Goal: Find contact information

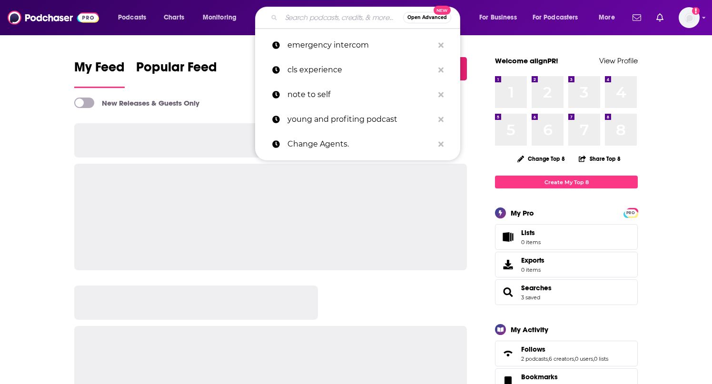
click at [301, 19] on input "Search podcasts, credits, & more..." at bounding box center [342, 17] width 122 height 15
paste input "The Morning Kick-Off w/[PERSON_NAME] [PERSON_NAME] & [PERSON_NAME]"
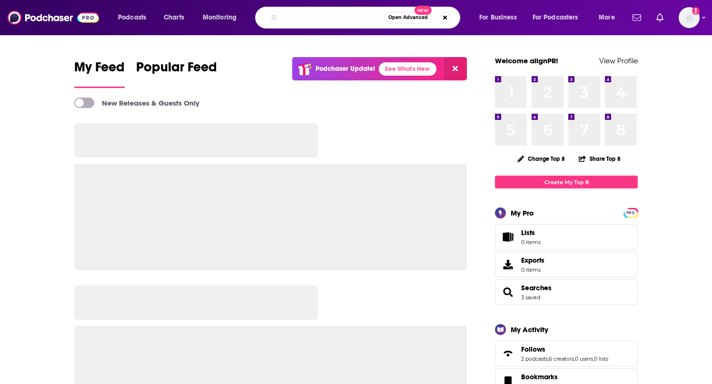
type input "The Morning Kick-Off w/[PERSON_NAME] [PERSON_NAME] & [PERSON_NAME]"
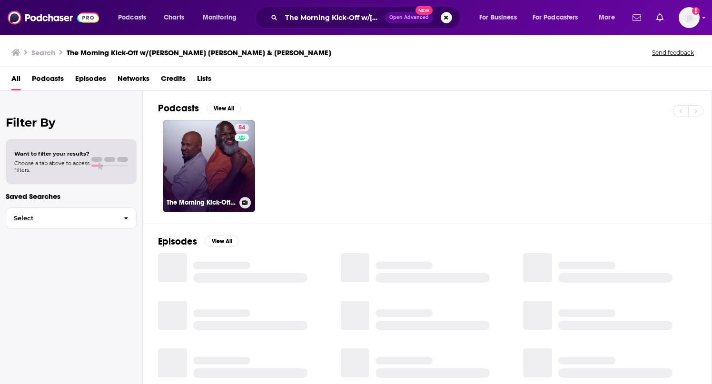
click at [182, 150] on link "54 The Morning Kick-Off w/[PERSON_NAME] [PERSON_NAME] & [PERSON_NAME]" at bounding box center [209, 166] width 92 height 92
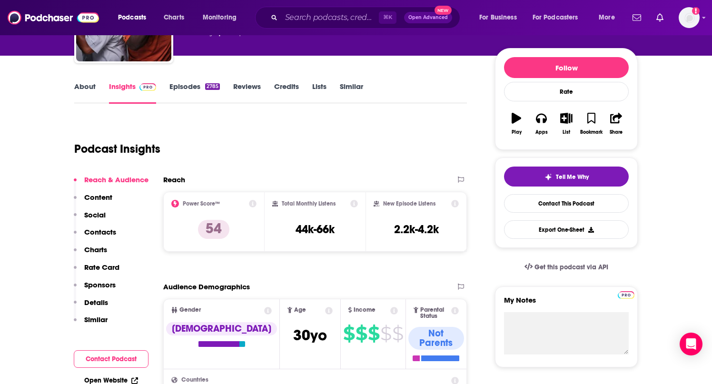
click at [110, 232] on p "Contacts" at bounding box center [100, 231] width 32 height 9
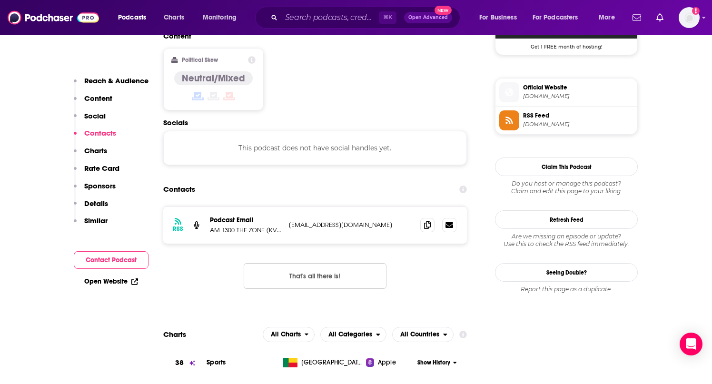
scroll to position [744, 0]
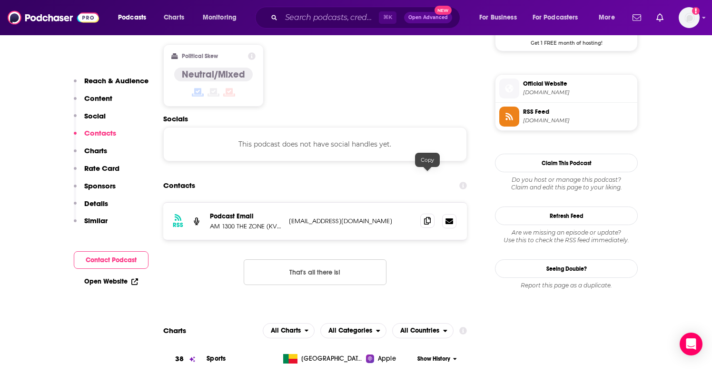
click at [426, 217] on icon at bounding box center [427, 221] width 7 height 8
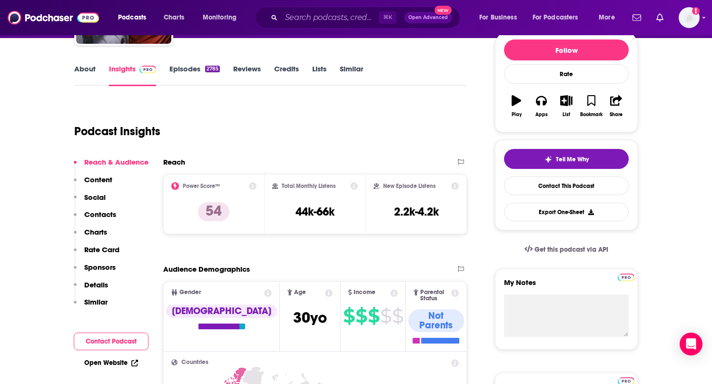
scroll to position [0, 0]
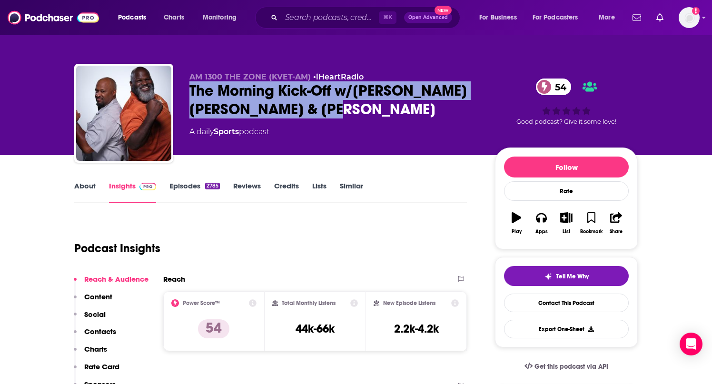
drag, startPoint x: 189, startPoint y: 91, endPoint x: 363, endPoint y: 109, distance: 174.6
click at [363, 109] on div "The Morning Kick-Off w/Mike Hardball Hardge & Mark Henry 54" at bounding box center [334, 99] width 290 height 37
copy h2 "The Morning Kick-Off w/[PERSON_NAME] [PERSON_NAME] & [PERSON_NAME]"
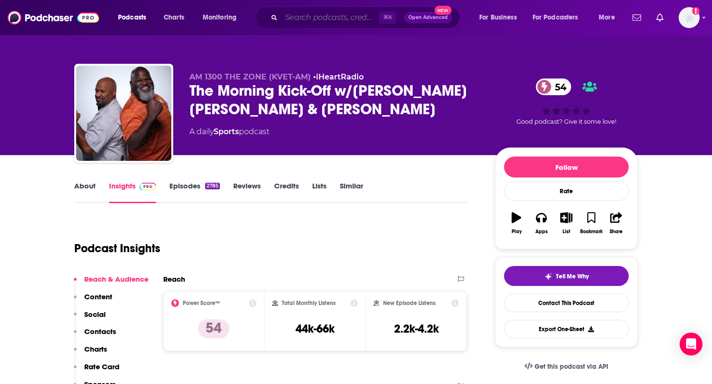
click at [336, 15] on input "Search podcasts, credits, & more..." at bounding box center [330, 17] width 98 height 15
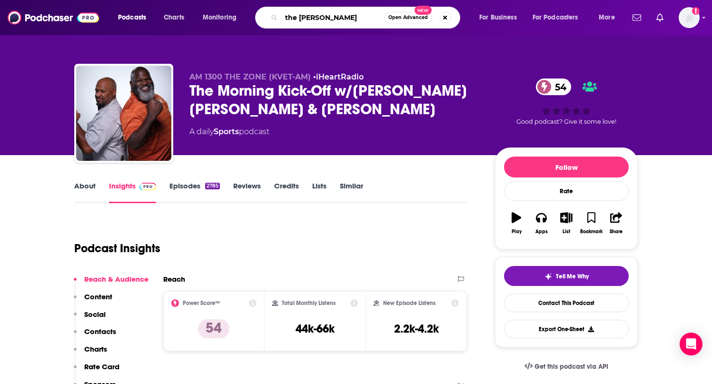
type input "the [PERSON_NAME] show"
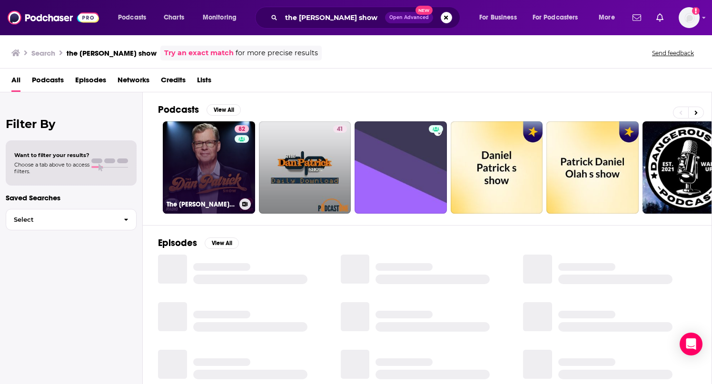
click at [232, 158] on link "82 The Dan Patrick Show" at bounding box center [209, 167] width 92 height 92
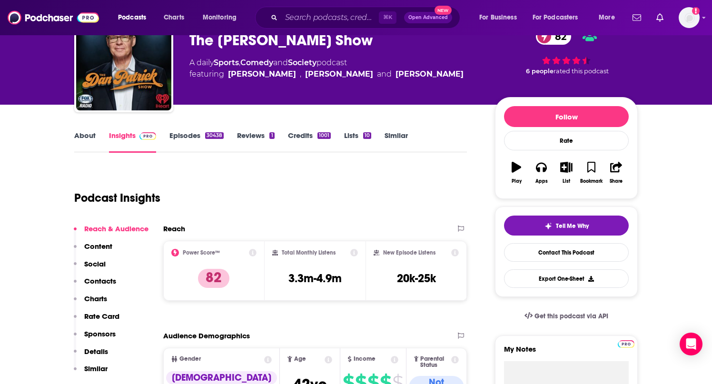
scroll to position [65, 0]
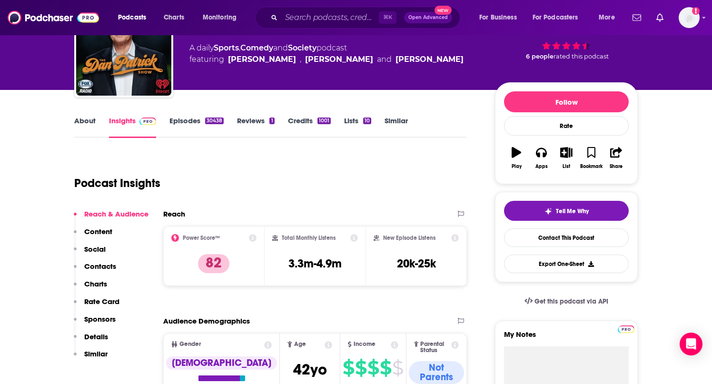
click at [104, 264] on p "Contacts" at bounding box center [100, 266] width 32 height 9
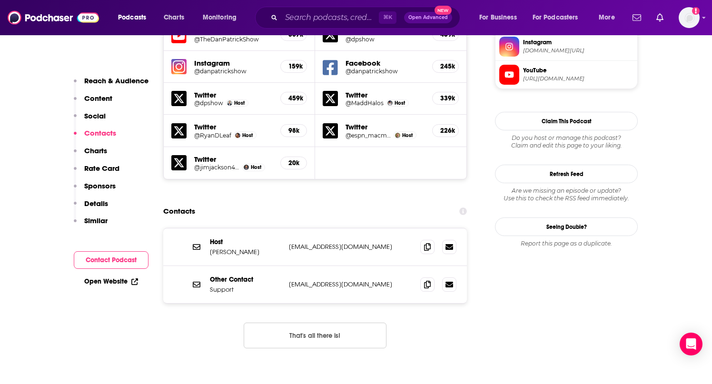
scroll to position [894, 0]
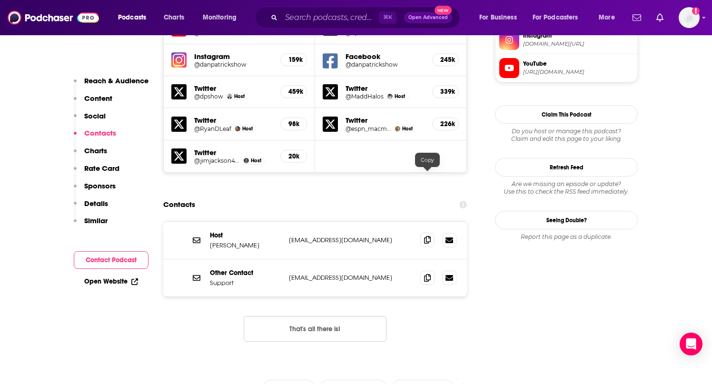
click at [428, 236] on icon at bounding box center [427, 240] width 7 height 8
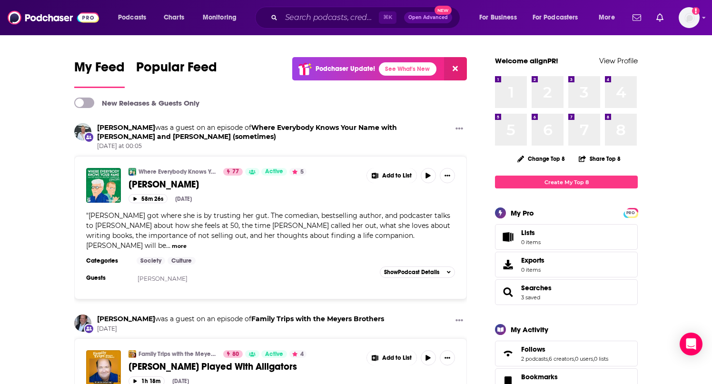
click at [332, 9] on div "⌘ K Open Advanced New" at bounding box center [357, 18] width 205 height 22
click at [331, 17] on input "Search podcasts, credits, & more..." at bounding box center [330, 17] width 98 height 15
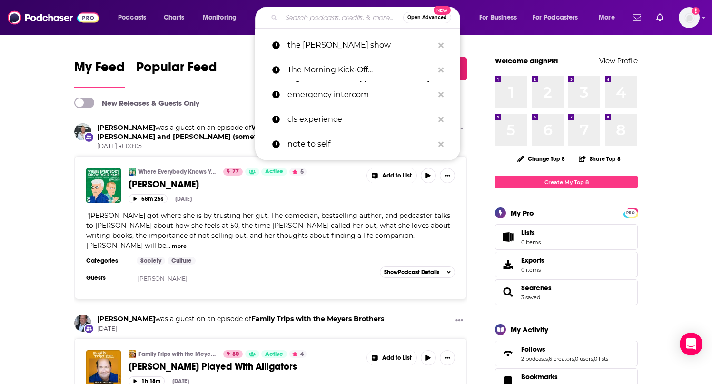
paste input "The Herd with [PERSON_NAME]"
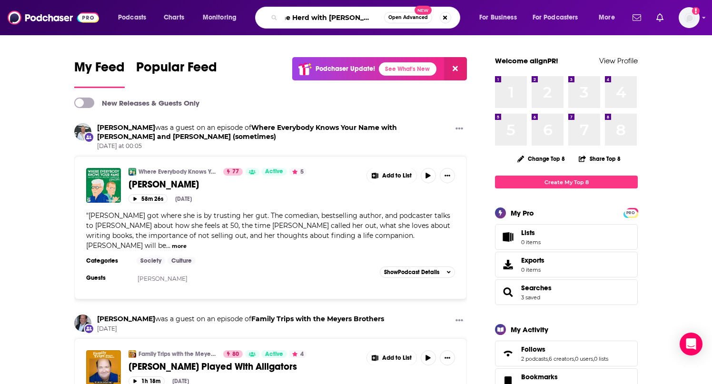
type input "The Herd with [PERSON_NAME]"
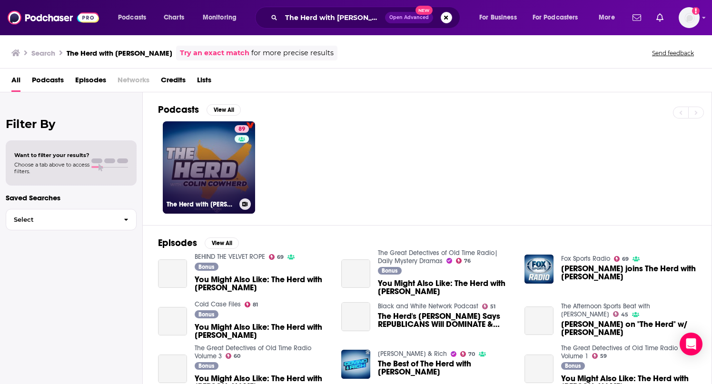
click at [208, 180] on link "89 The Herd with [PERSON_NAME]" at bounding box center [209, 167] width 92 height 92
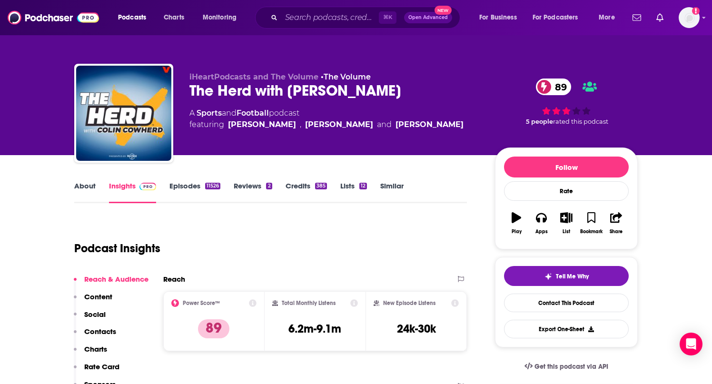
scroll to position [101, 0]
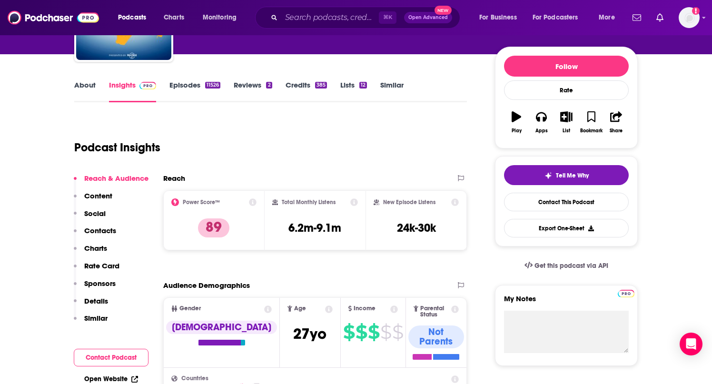
click at [107, 233] on p "Contacts" at bounding box center [100, 230] width 32 height 9
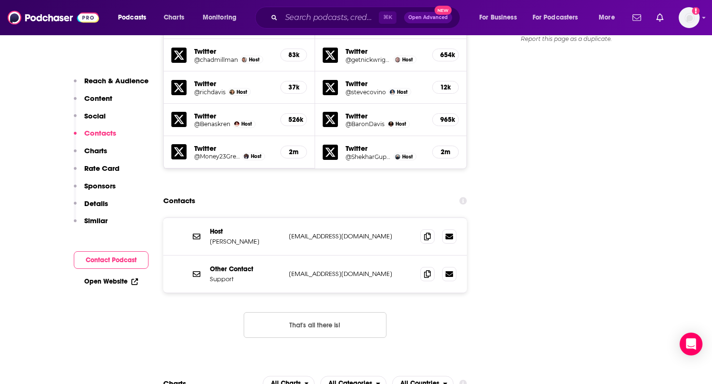
scroll to position [1094, 0]
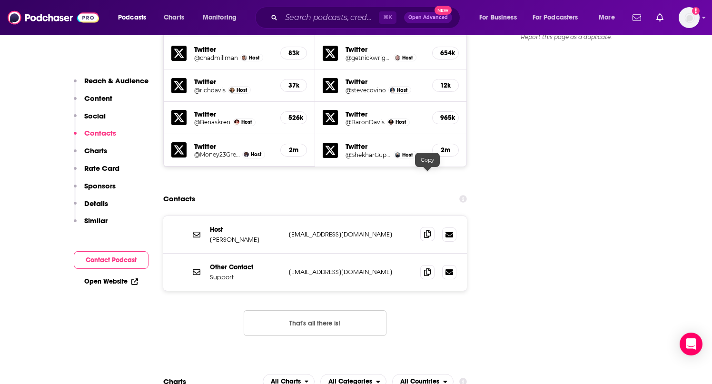
click at [428, 230] on icon at bounding box center [427, 234] width 7 height 8
click at [323, 20] on input "Search podcasts, credits, & more..." at bounding box center [330, 17] width 98 height 15
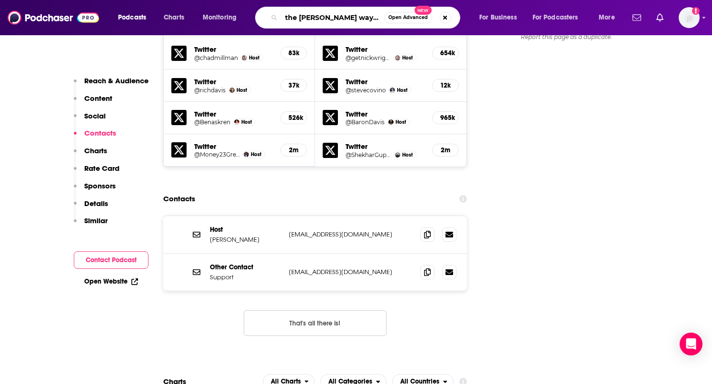
type input "the [PERSON_NAME] way show"
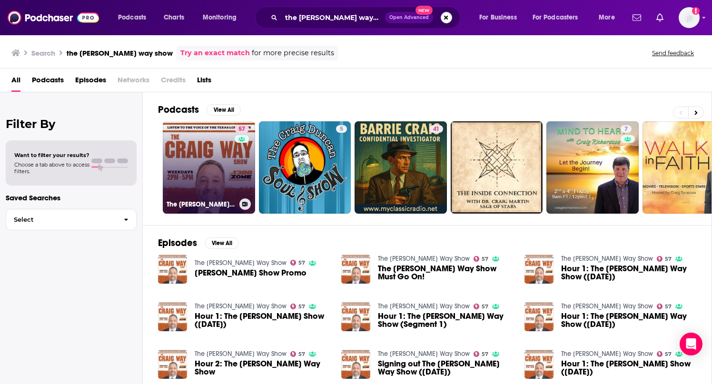
click at [232, 152] on link "57 The [PERSON_NAME] Way Show" at bounding box center [209, 167] width 92 height 92
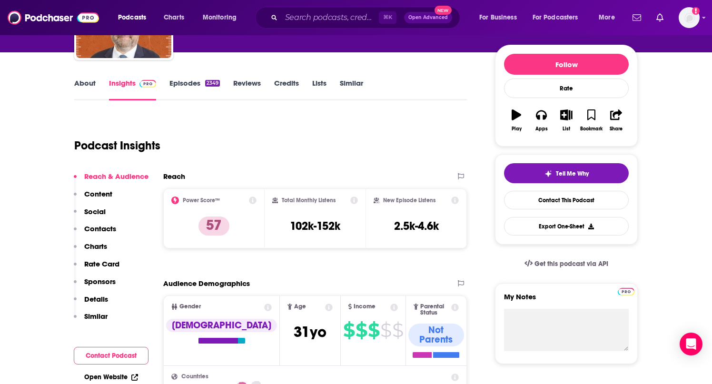
scroll to position [123, 0]
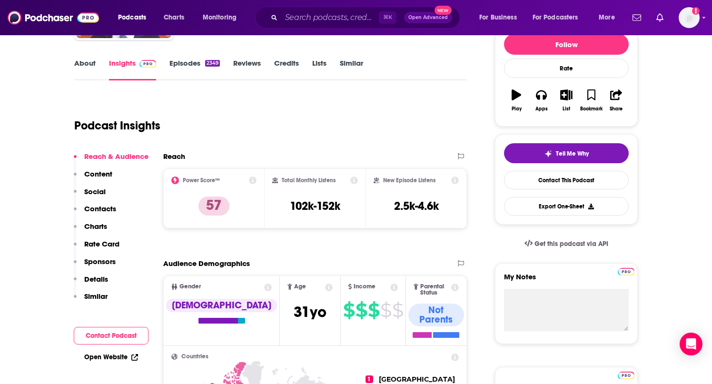
click at [108, 213] on p "Contacts" at bounding box center [100, 208] width 32 height 9
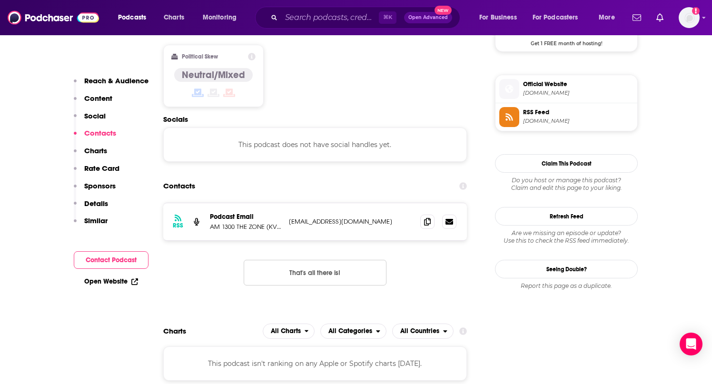
scroll to position [744, 0]
